Goal: Task Accomplishment & Management: Manage account settings

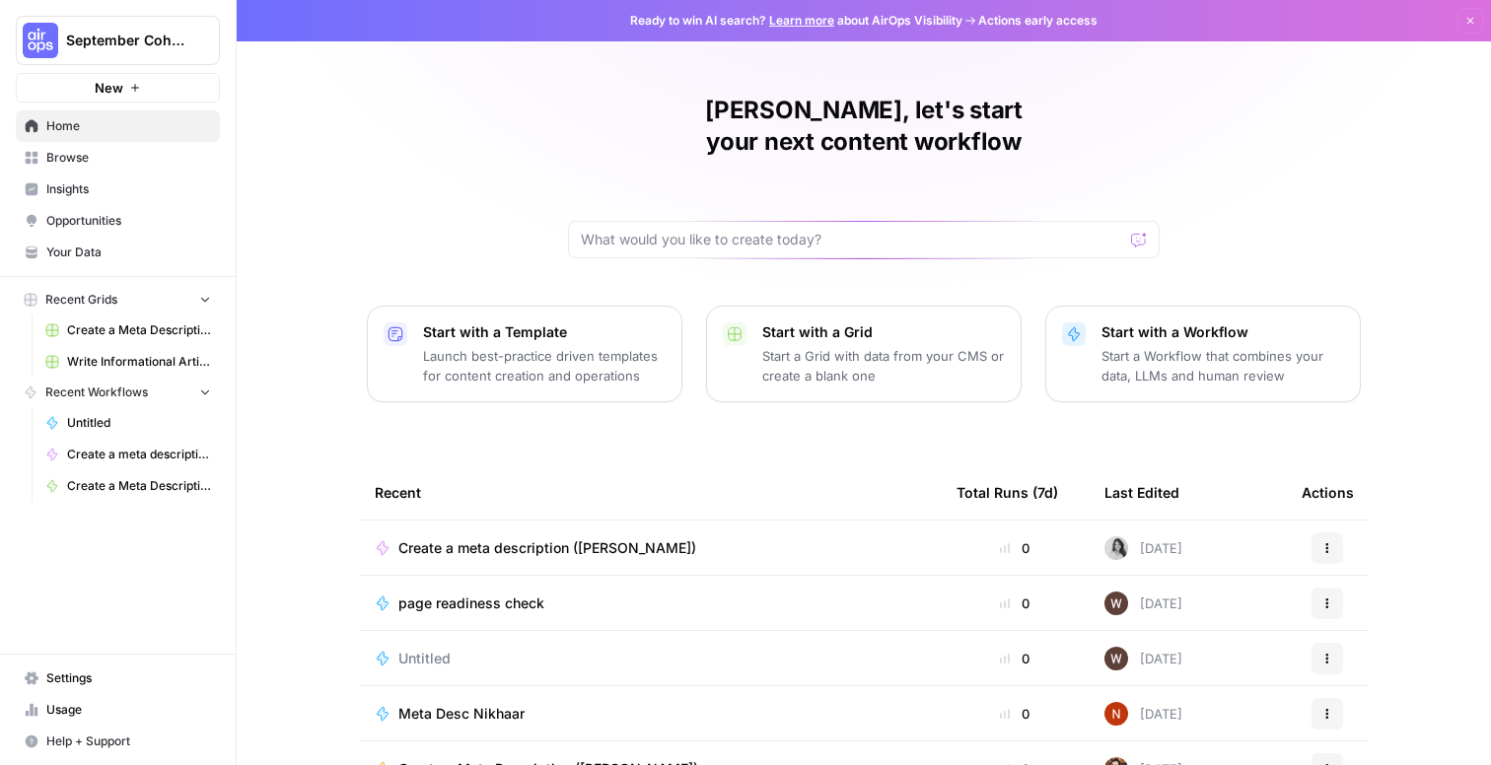
click at [72, 675] on span "Settings" at bounding box center [128, 679] width 165 height 18
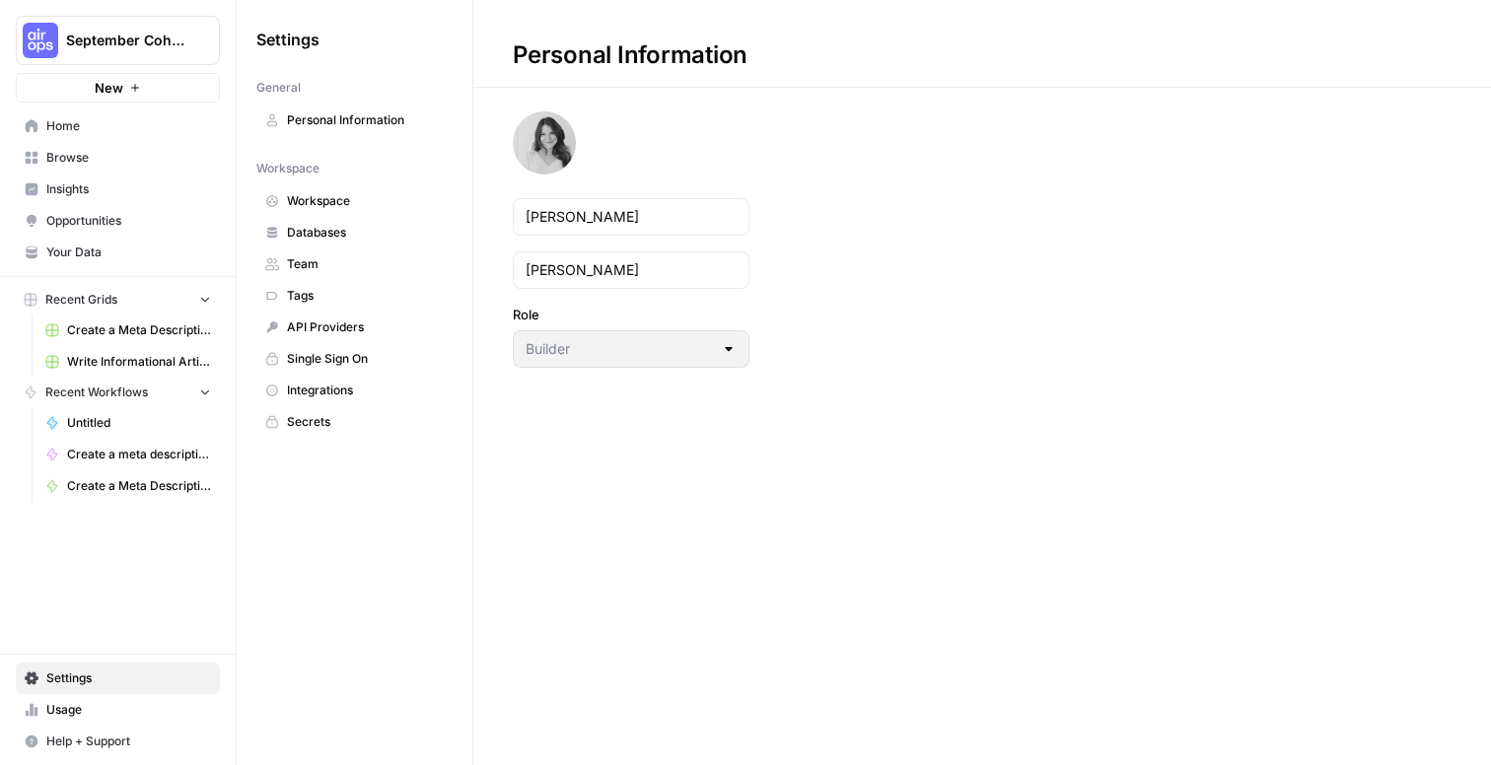
click at [355, 116] on span "Personal Information" at bounding box center [365, 120] width 157 height 18
